Goal: Task Accomplishment & Management: Manage account settings

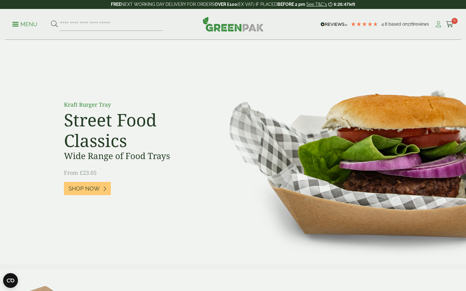
click at [440, 25] on icon at bounding box center [438, 24] width 8 height 6
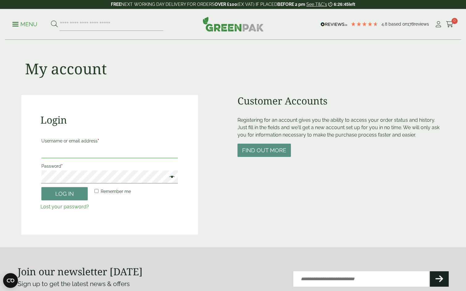
click at [68, 152] on input "Username or email address *" at bounding box center [109, 151] width 137 height 13
type input "**********"
click at [172, 177] on span at bounding box center [170, 177] width 8 height 7
